Goal: Transaction & Acquisition: Obtain resource

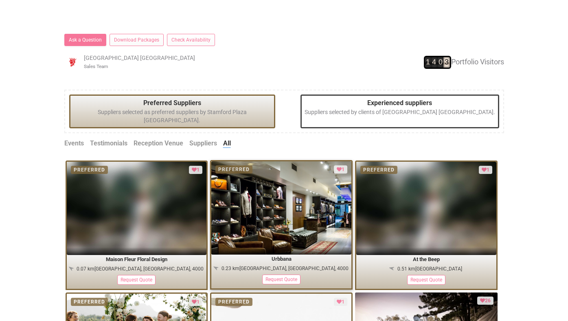
scroll to position [414, 0]
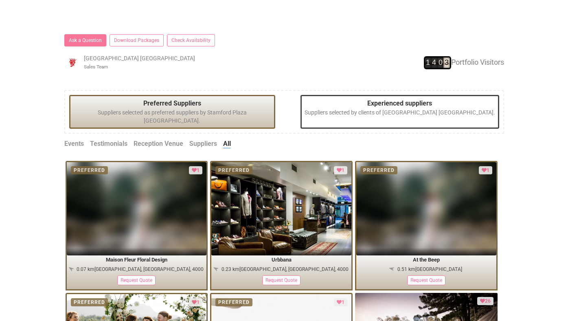
click at [207, 139] on link "Suppliers" at bounding box center [203, 143] width 28 height 9
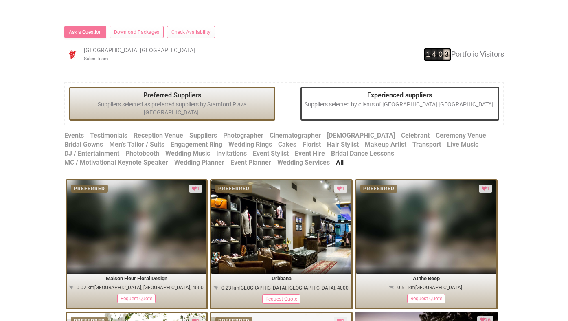
click at [251, 131] on link "Photographer" at bounding box center [243, 135] width 40 height 9
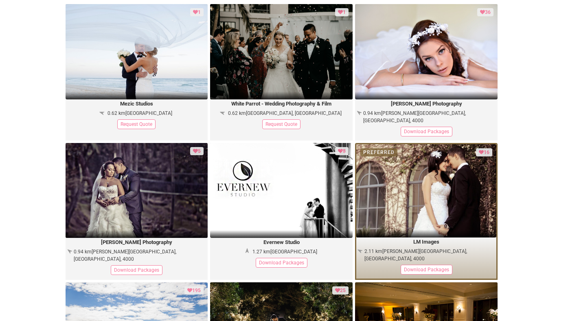
scroll to position [602, 0]
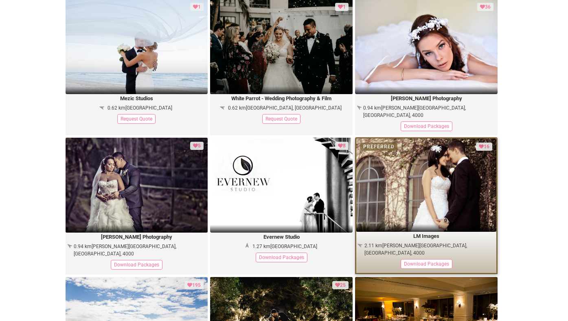
click at [415, 259] on div "Download Packages" at bounding box center [427, 264] width 52 height 10
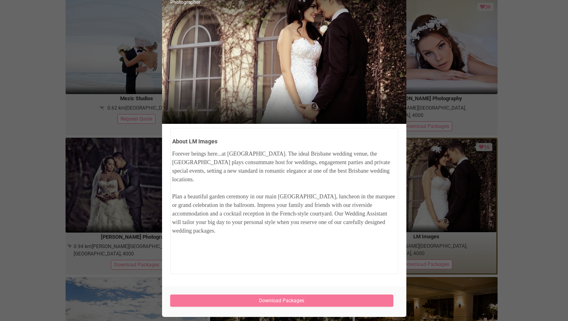
scroll to position [63, 0]
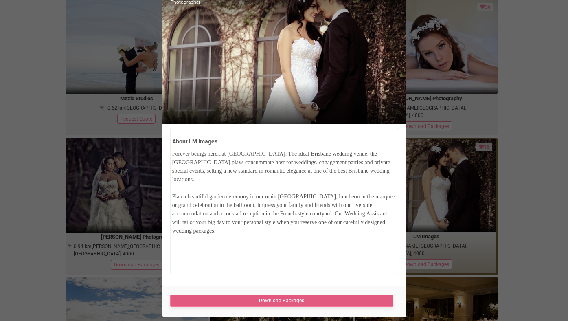
click at [324, 300] on link "Download Packages" at bounding box center [282, 301] width 224 height 12
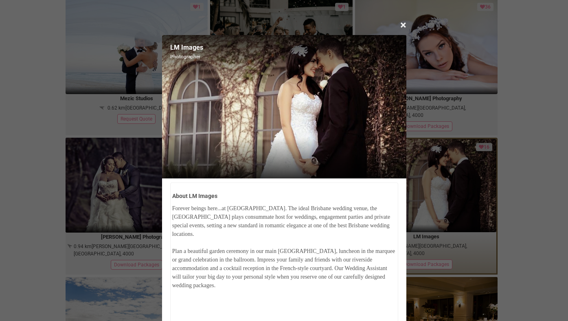
scroll to position [0, 0]
click at [402, 26] on span "×" at bounding box center [403, 24] width 6 height 13
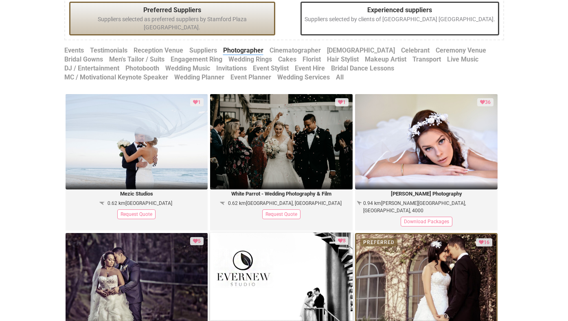
scroll to position [491, 0]
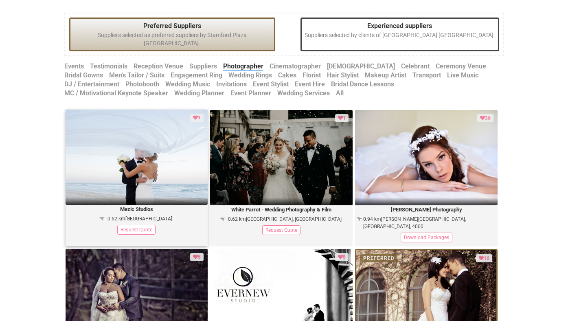
click at [160, 161] on img at bounding box center [137, 157] width 143 height 95
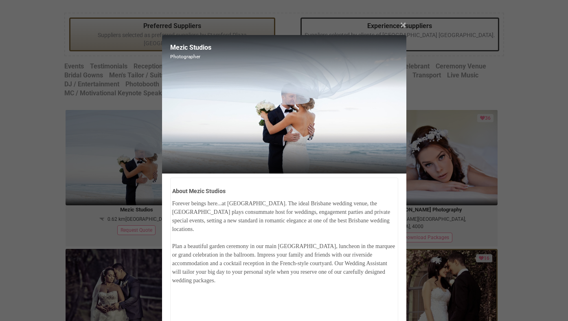
click at [405, 25] on span "×" at bounding box center [403, 24] width 6 height 13
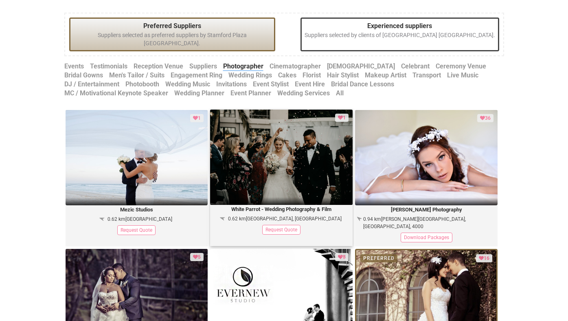
click at [292, 164] on img at bounding box center [281, 157] width 143 height 95
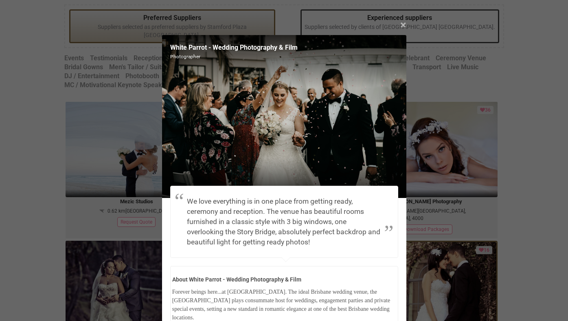
click at [405, 24] on span "×" at bounding box center [403, 24] width 6 height 13
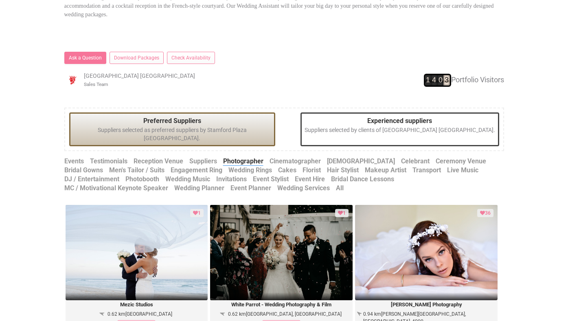
scroll to position [396, 0]
click at [327, 166] on link "Hair Stylist" at bounding box center [343, 170] width 32 height 9
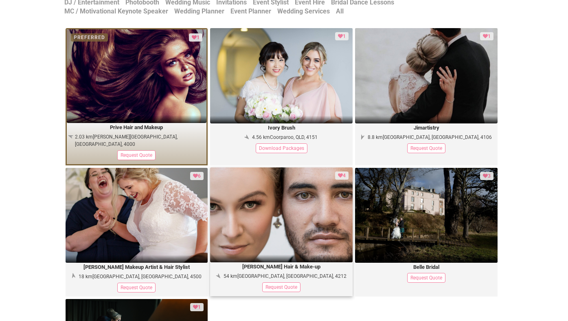
scroll to position [573, 0]
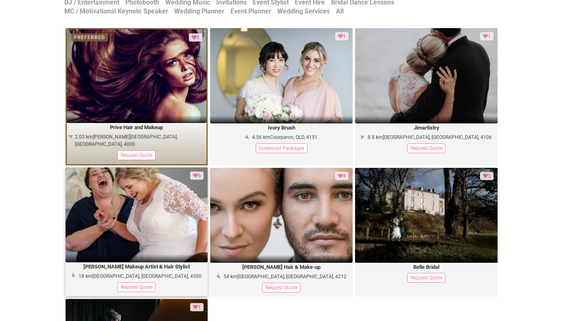
click at [173, 200] on img at bounding box center [137, 214] width 143 height 95
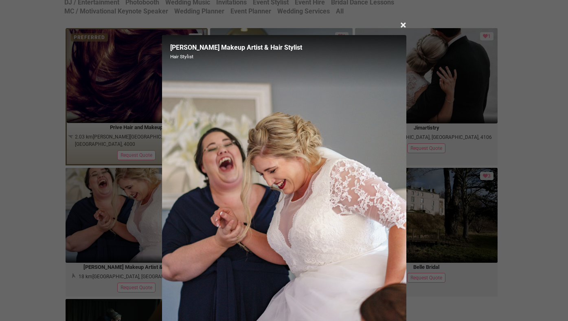
scroll to position [0, 0]
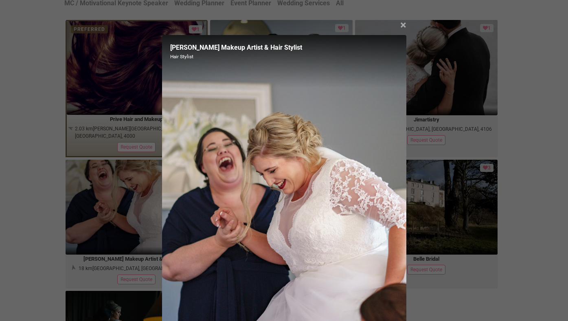
click at [401, 25] on span "×" at bounding box center [403, 24] width 6 height 13
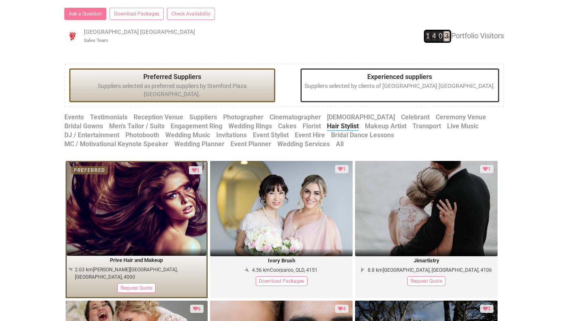
scroll to position [437, 0]
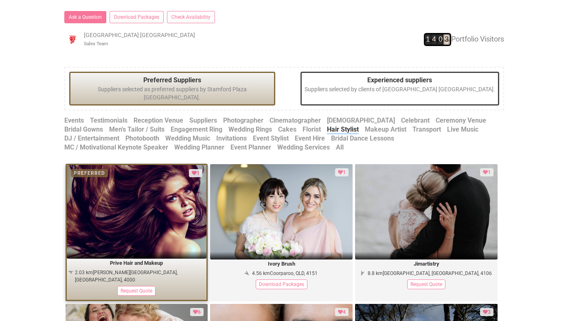
click at [158, 219] on img at bounding box center [137, 212] width 140 height 94
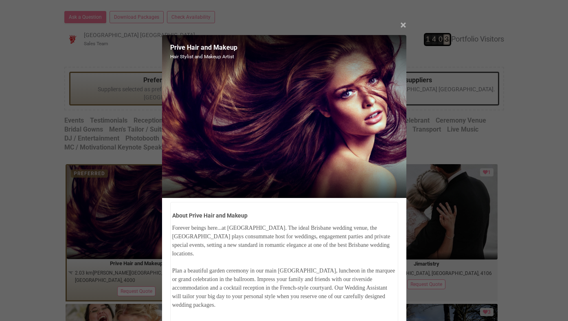
click at [402, 28] on span "×" at bounding box center [403, 24] width 6 height 13
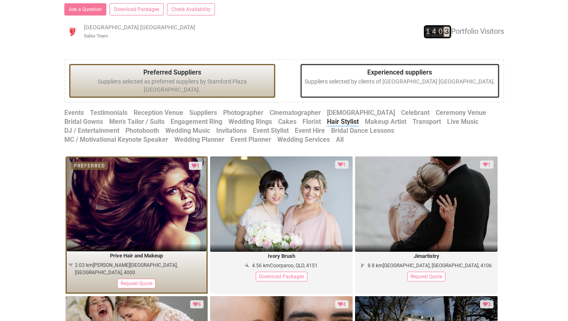
scroll to position [444, 0]
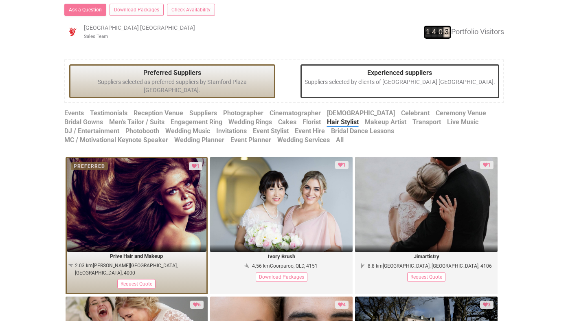
click at [216, 127] on link "Invitations" at bounding box center [231, 131] width 31 height 9
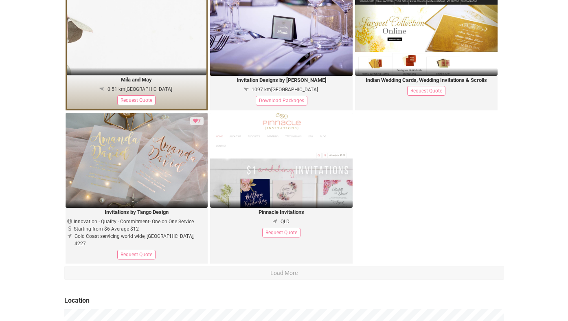
scroll to position [615, 0]
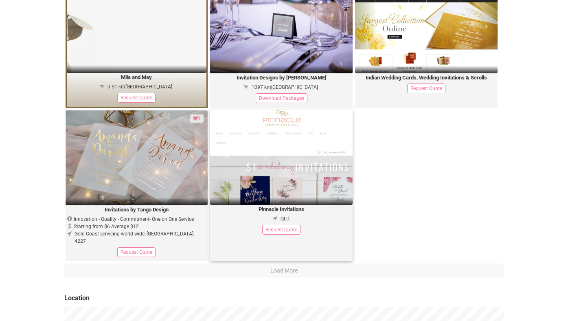
click at [273, 171] on img at bounding box center [281, 157] width 143 height 95
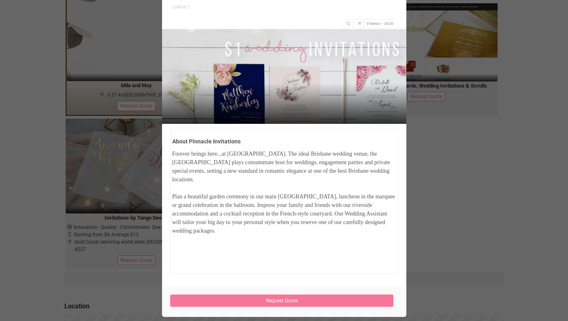
scroll to position [103, 0]
click at [439, 146] on div "× Close Pinnacle Invitations Invitations About Pinnacle Invitations Forever bei…" at bounding box center [284, 160] width 568 height 321
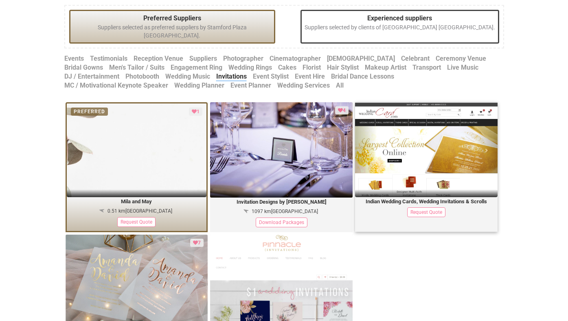
scroll to position [501, 0]
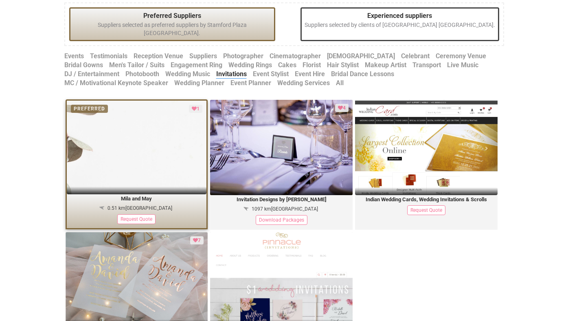
click at [159, 171] on img at bounding box center [137, 148] width 140 height 94
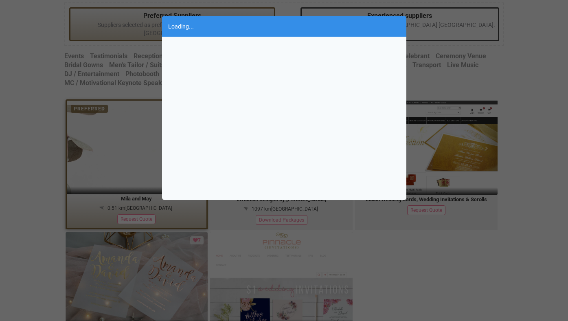
scroll to position [0, 0]
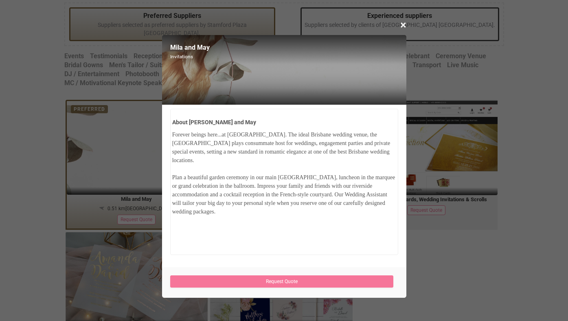
click at [441, 240] on div "× Close Mila and May Invitations About Mila and May Forever beings here...at [G…" at bounding box center [284, 160] width 568 height 321
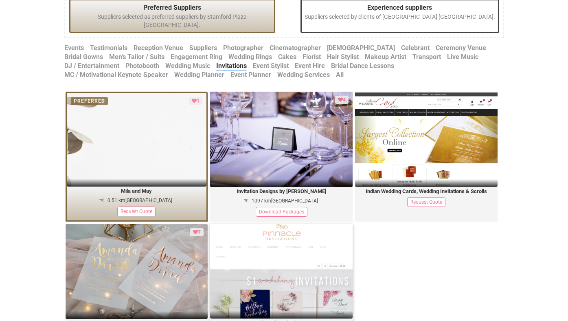
click at [303, 243] on img at bounding box center [281, 271] width 143 height 95
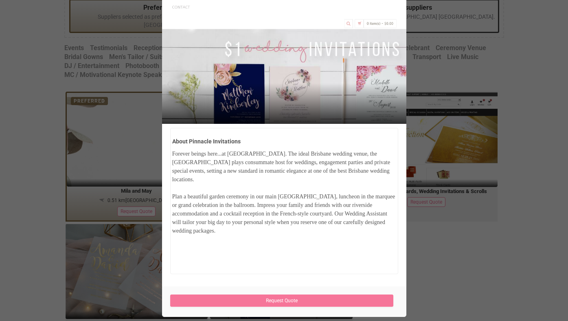
scroll to position [103, 0]
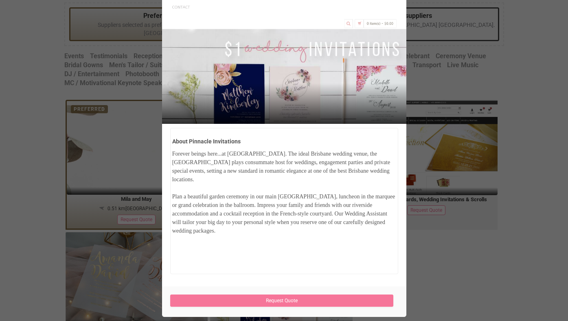
click at [438, 263] on div "× Close Pinnacle Invitations Invitations About Pinnacle Invitations Forever bei…" at bounding box center [284, 160] width 568 height 321
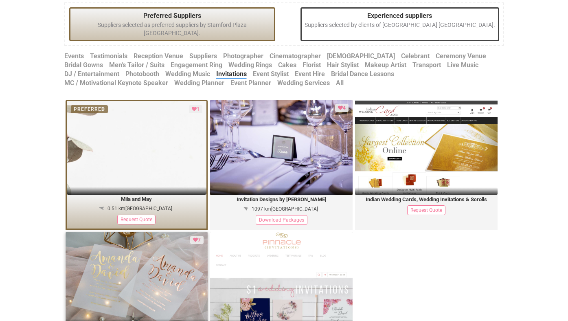
click at [152, 253] on img at bounding box center [137, 279] width 143 height 95
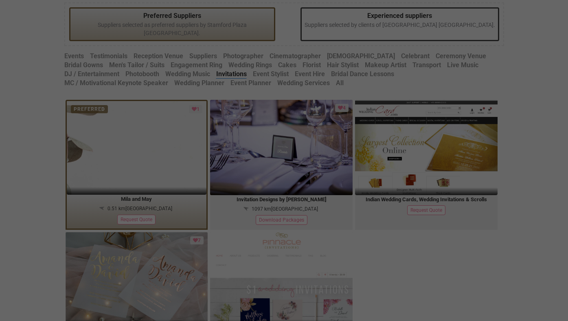
scroll to position [0, 0]
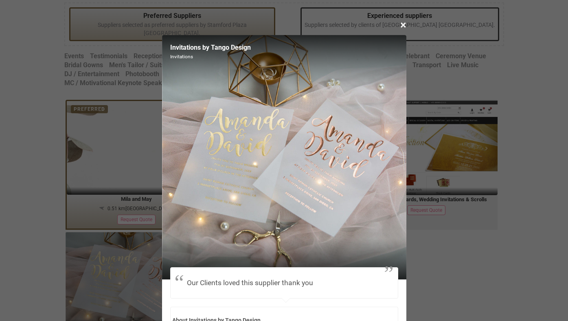
click at [520, 252] on div "× Close Invitations by Tango Design Invitations Our Clients loved this supplier…" at bounding box center [284, 160] width 568 height 321
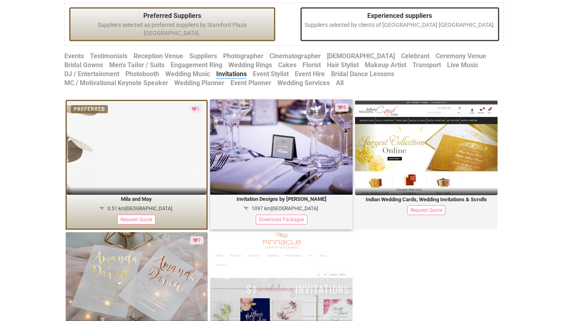
click at [297, 171] on img at bounding box center [281, 146] width 143 height 95
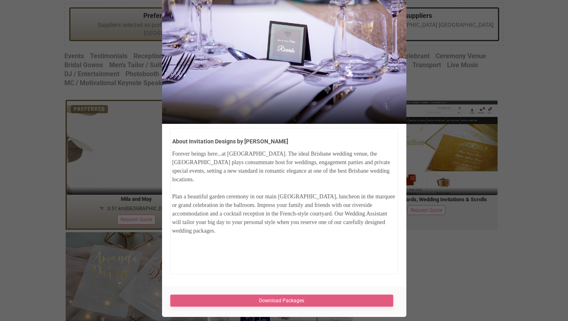
scroll to position [83, 0]
click at [312, 301] on link "Download Packages" at bounding box center [282, 301] width 224 height 12
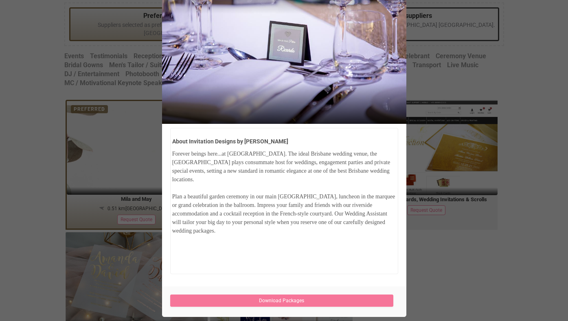
click at [494, 224] on div "× Close Invitation Designs by [PERSON_NAME] Invitations About Invitation Design…" at bounding box center [284, 160] width 568 height 321
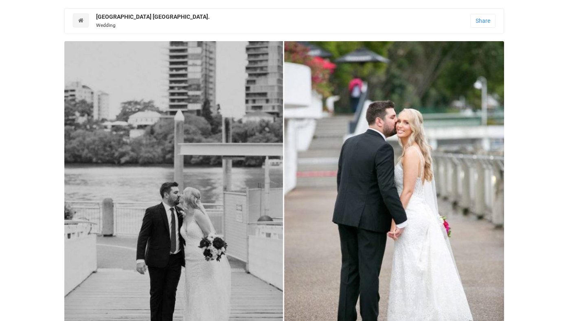
scroll to position [0, 0]
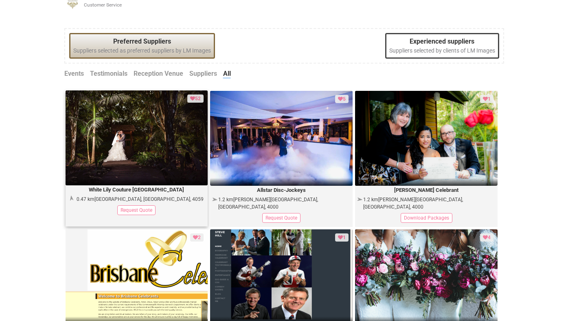
scroll to position [522, 0]
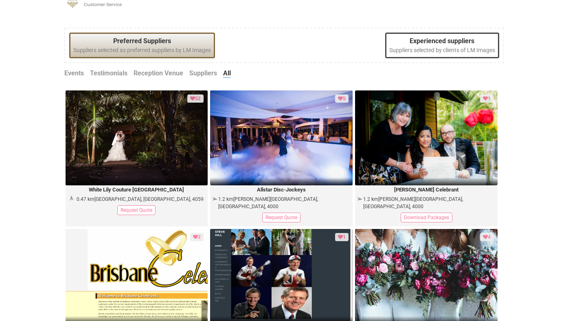
click at [197, 75] on link "Suppliers" at bounding box center [203, 73] width 28 height 9
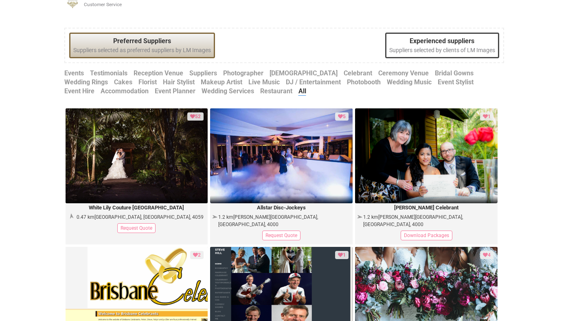
click at [255, 71] on link "Photographer" at bounding box center [243, 73] width 40 height 9
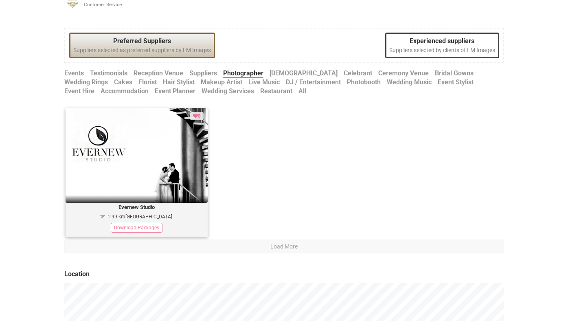
click at [144, 225] on div "Download Packages" at bounding box center [137, 228] width 52 height 10
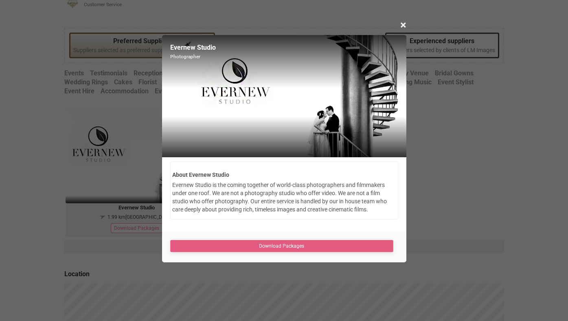
click at [252, 247] on link "Download Packages" at bounding box center [282, 246] width 224 height 12
